Goal: Navigation & Orientation: Find specific page/section

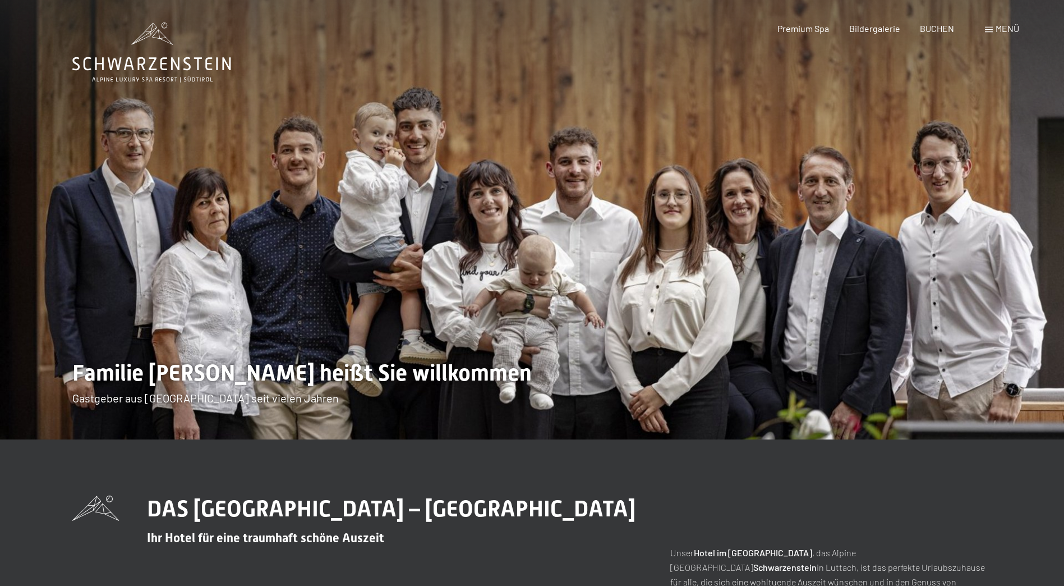
click at [996, 30] on span "Menü" at bounding box center [1008, 28] width 24 height 11
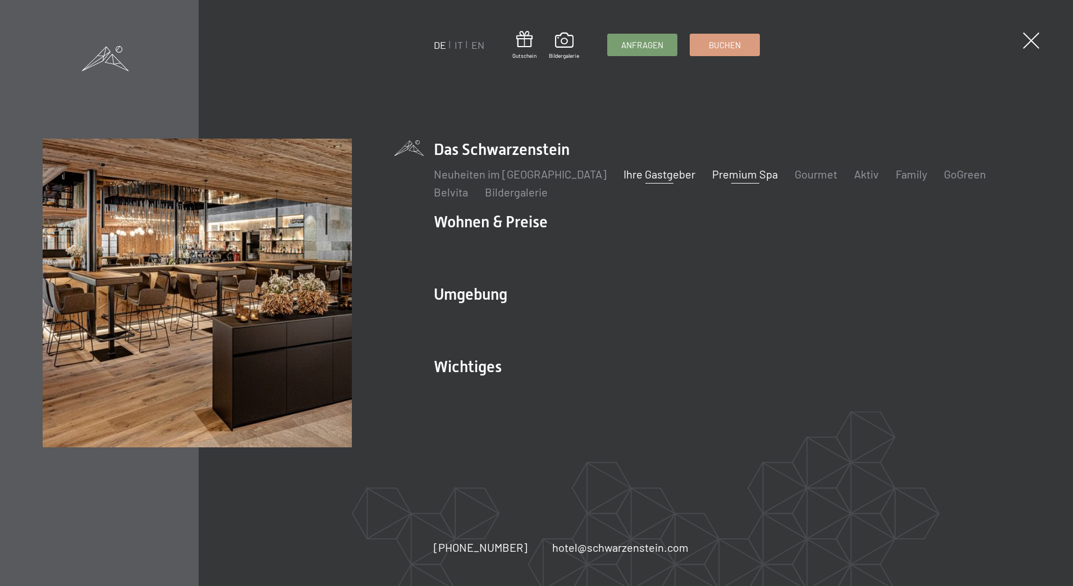
click at [736, 180] on link "Premium Spa" at bounding box center [745, 173] width 66 height 13
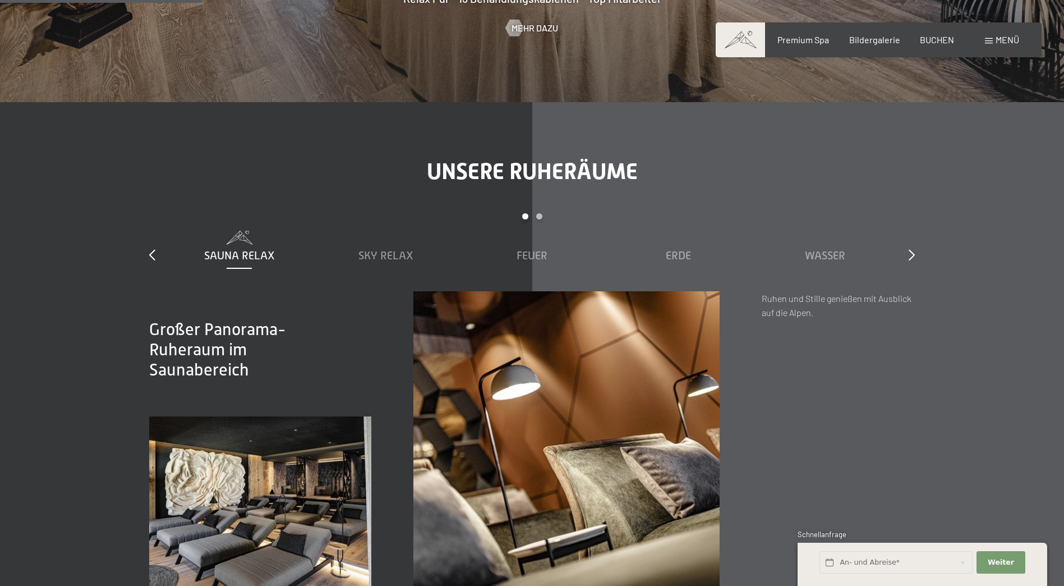
scroll to position [1402, 0]
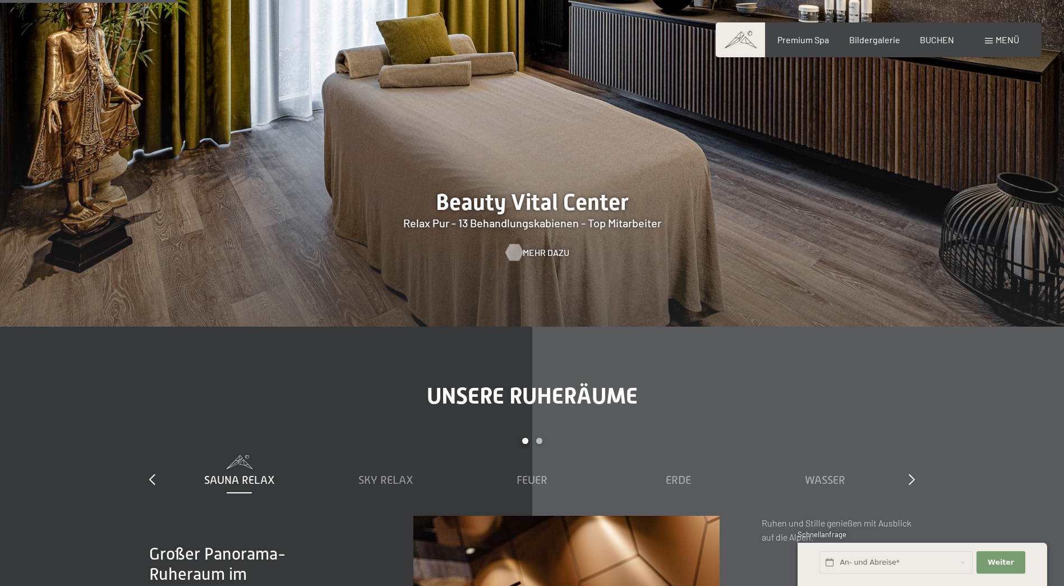
click at [519, 251] on div at bounding box center [514, 252] width 10 height 17
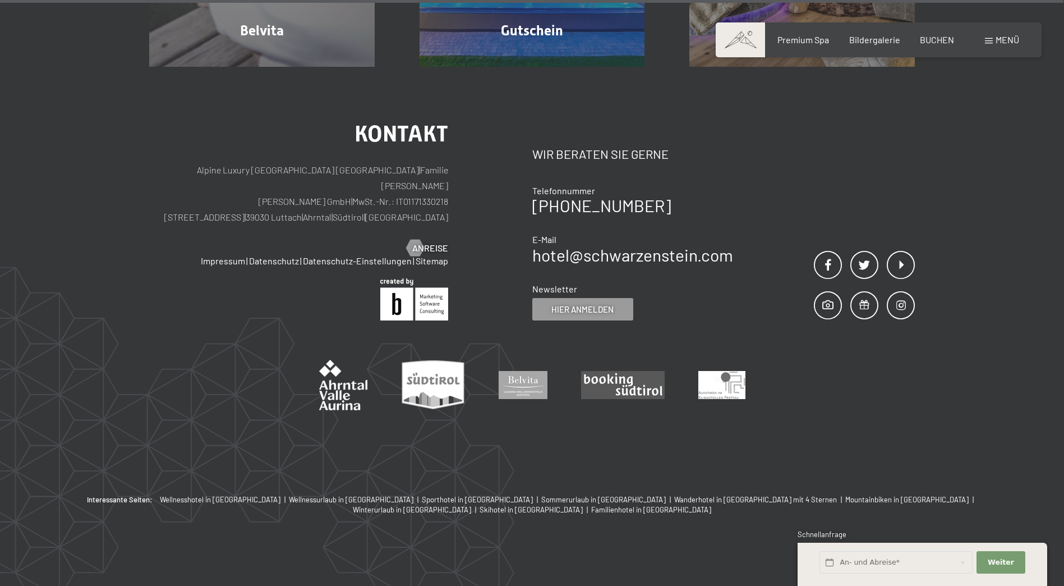
scroll to position [8981, 0]
